Goal: Navigation & Orientation: Go to known website

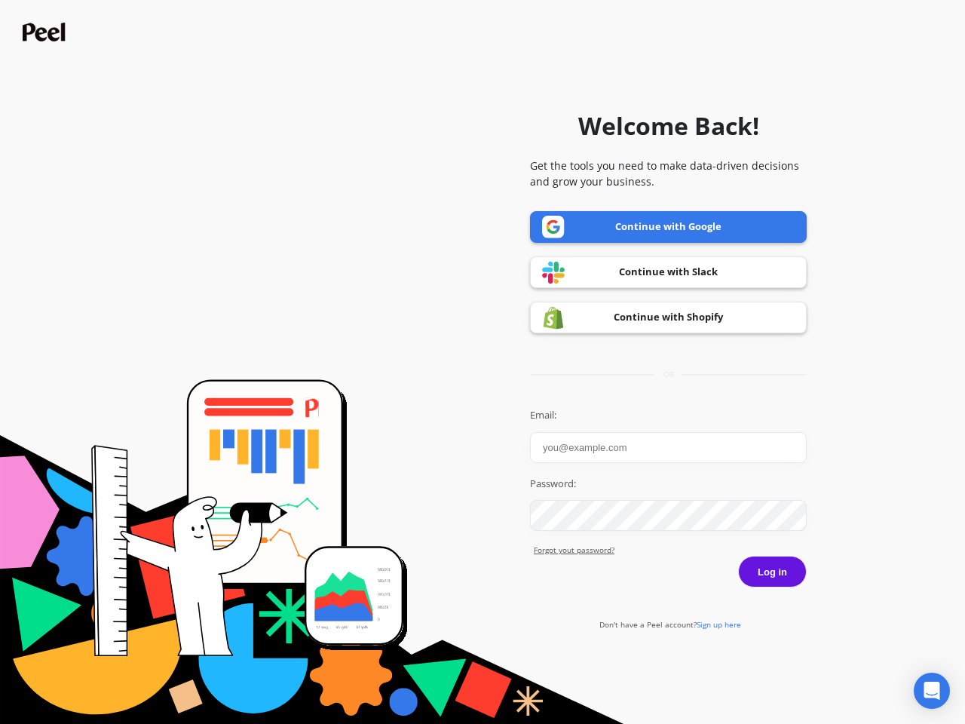
click at [932, 691] on icon "Open Intercom Messenger" at bounding box center [933, 691] width 16 height 18
